Goal: Task Accomplishment & Management: Manage account settings

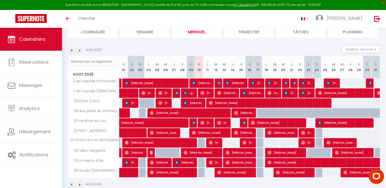
scroll to position [48, 0]
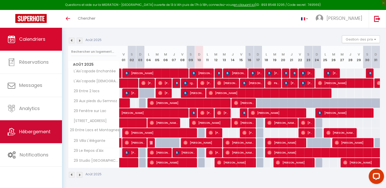
click at [37, 131] on span "Hébergement" at bounding box center [34, 132] width 31 height 6
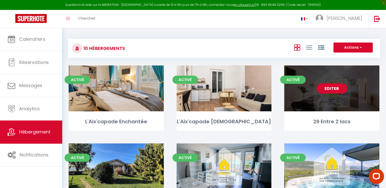
click at [339, 105] on div "Editer" at bounding box center [331, 89] width 95 height 46
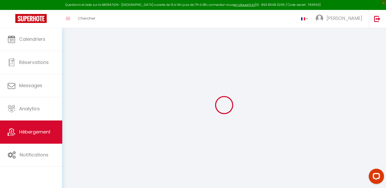
select select
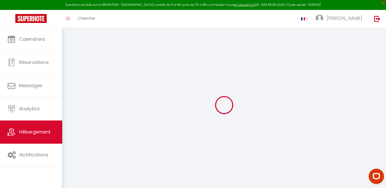
select select
checkbox input "true"
checkbox input "false"
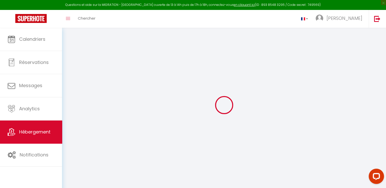
select select
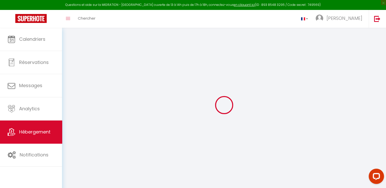
select select
checkbox input "true"
checkbox input "false"
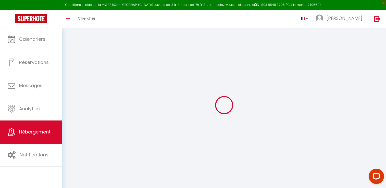
checkbox input "false"
select select
checkbox input "true"
checkbox input "false"
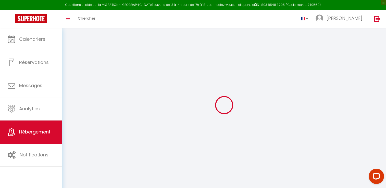
checkbox input "false"
select select
select select "16:00"
select select "23:45"
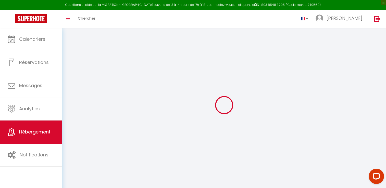
select select "11:00"
select select "30"
select select "120"
select select
checkbox input "true"
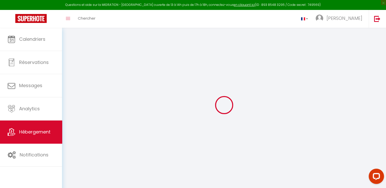
checkbox input "false"
select select
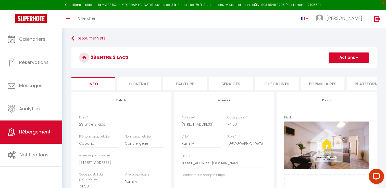
select select
checkbox input "true"
checkbox input "false"
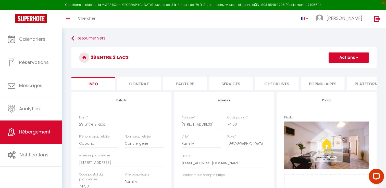
select select
